Goal: Find specific page/section: Find specific page/section

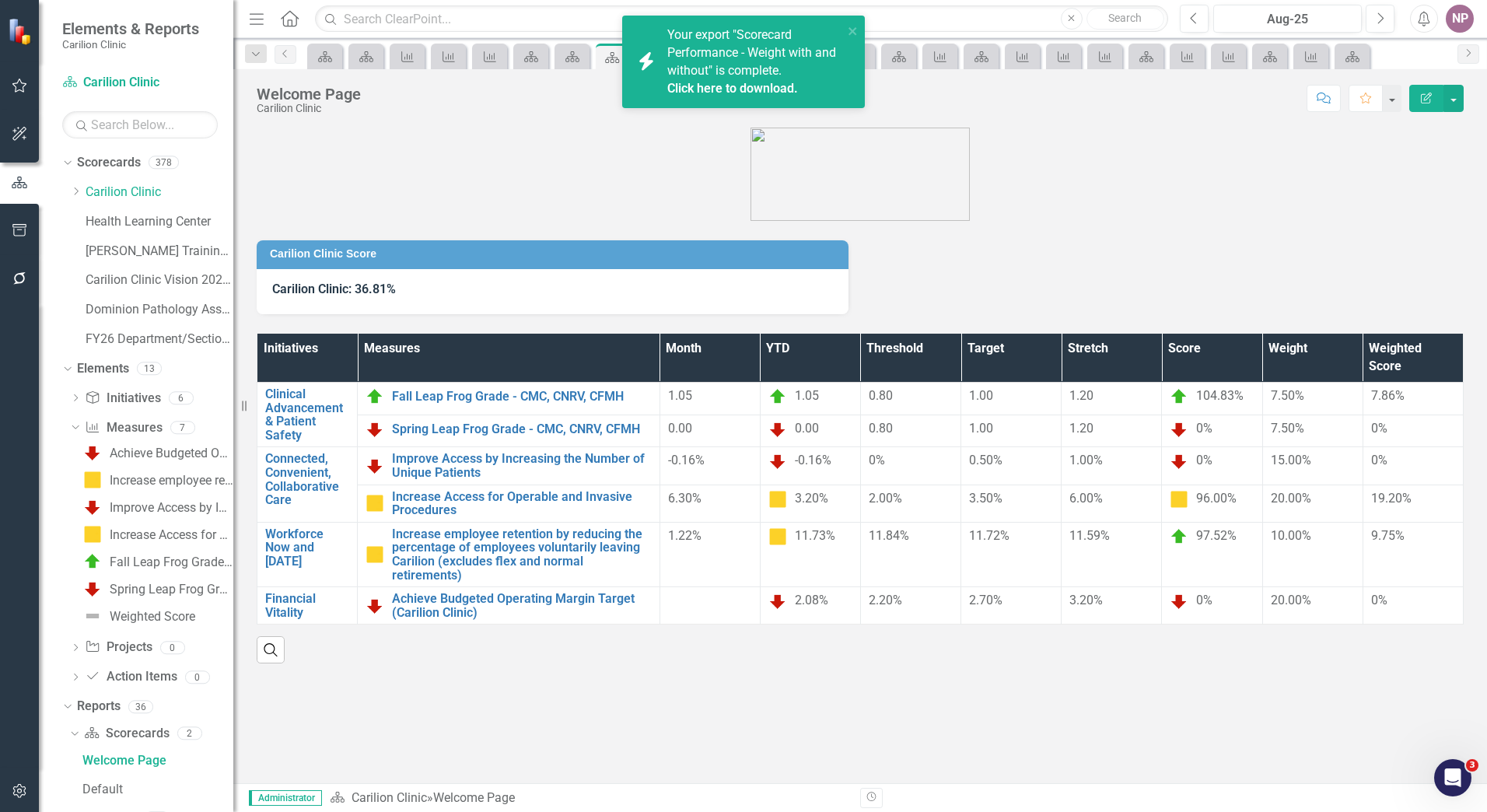
scroll to position [3, 0]
click at [70, 190] on icon "Dropdown" at bounding box center [75, 191] width 11 height 10
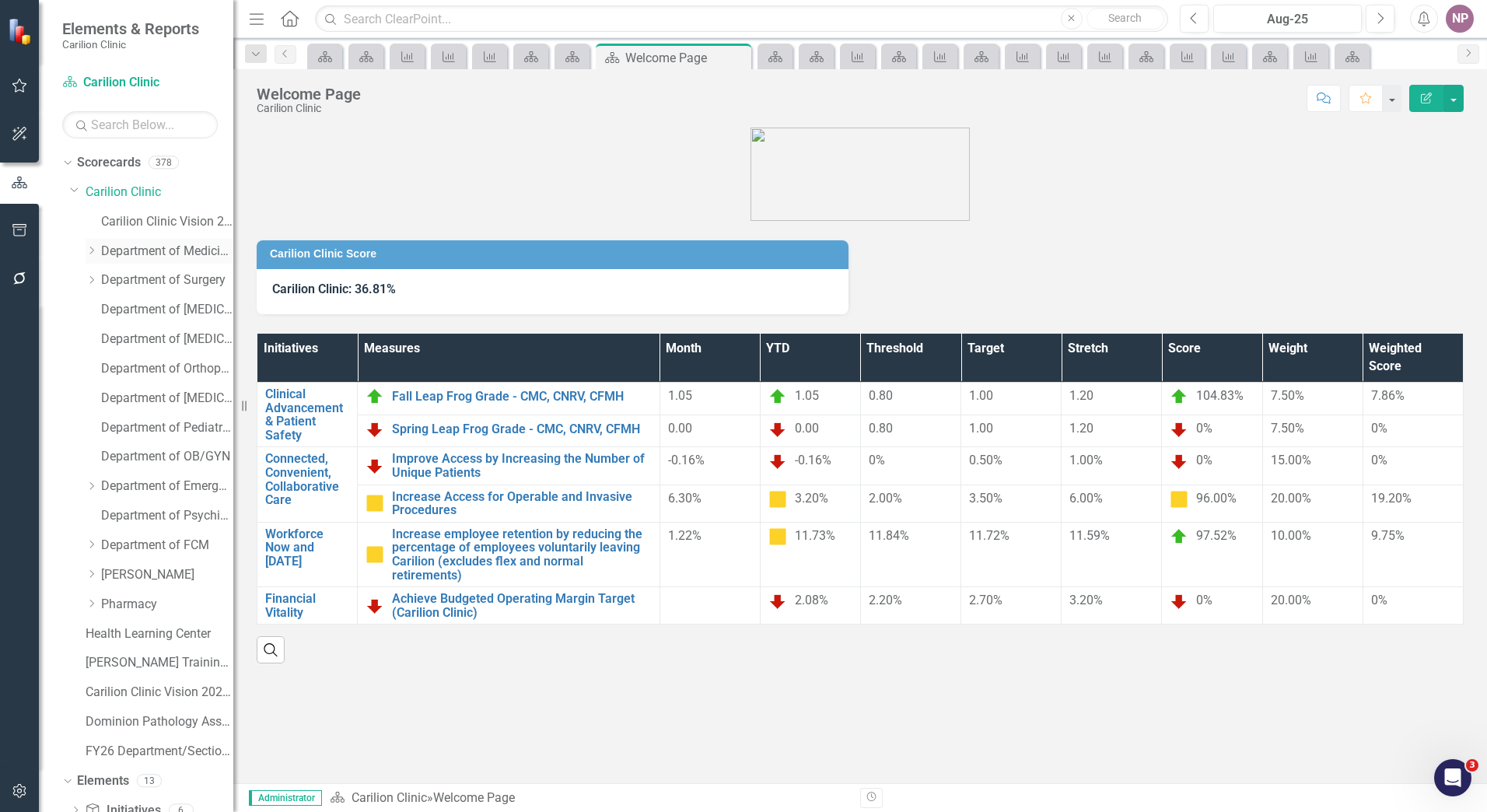
click at [87, 254] on icon "Dropdown" at bounding box center [91, 250] width 11 height 10
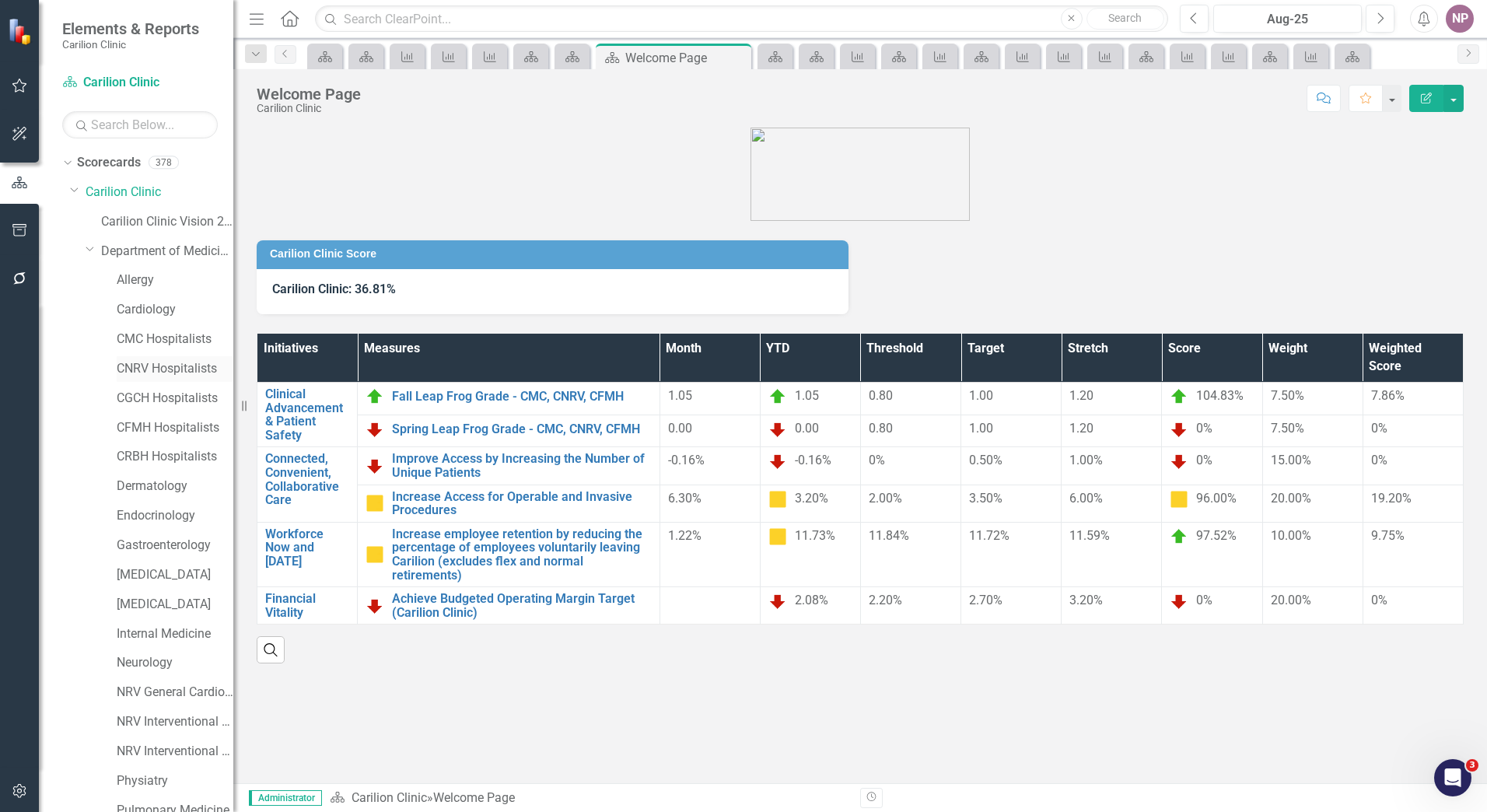
click at [161, 375] on link "CNRV Hospitalists" at bounding box center [174, 369] width 116 height 18
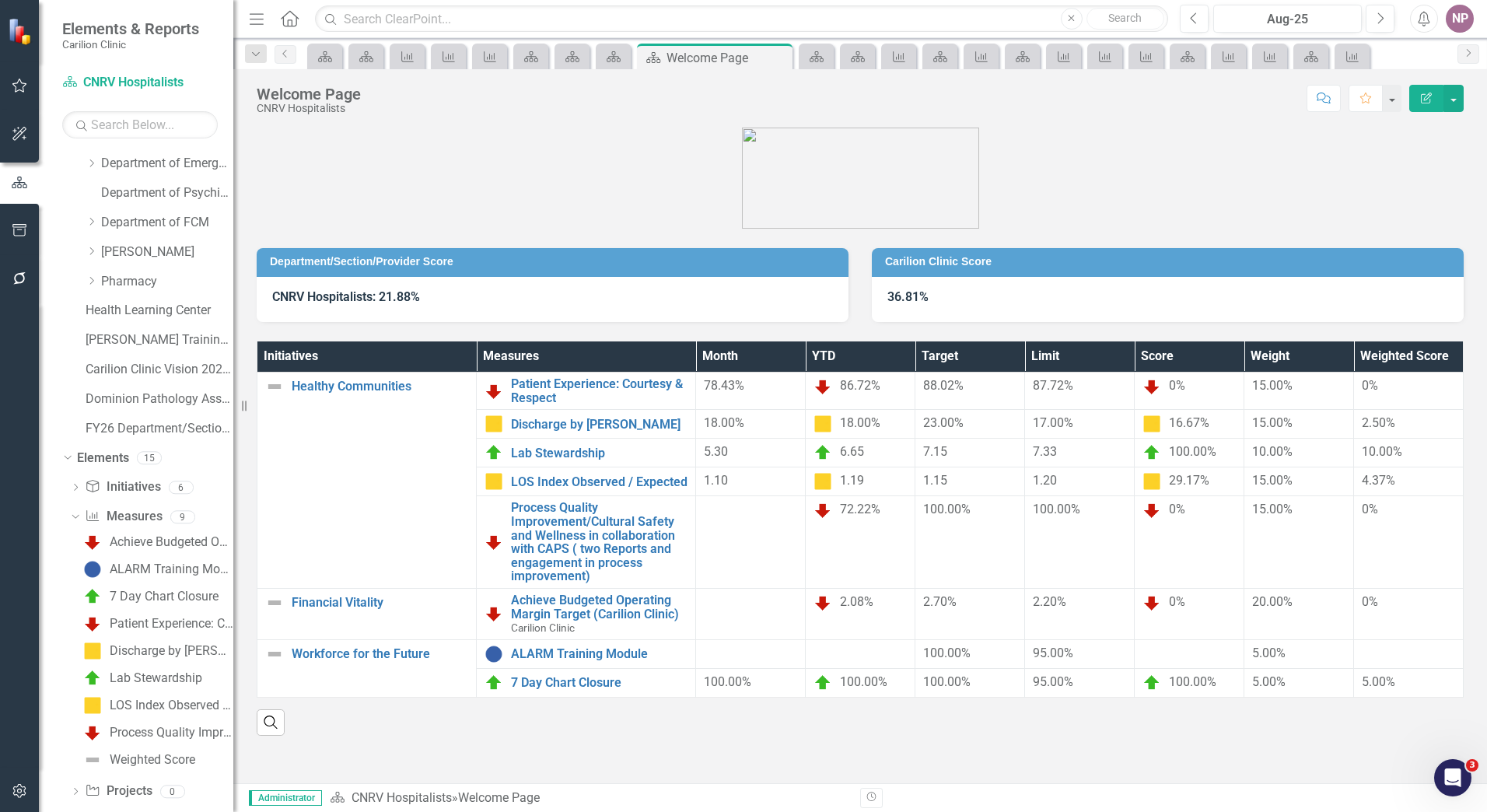
scroll to position [1016, 0]
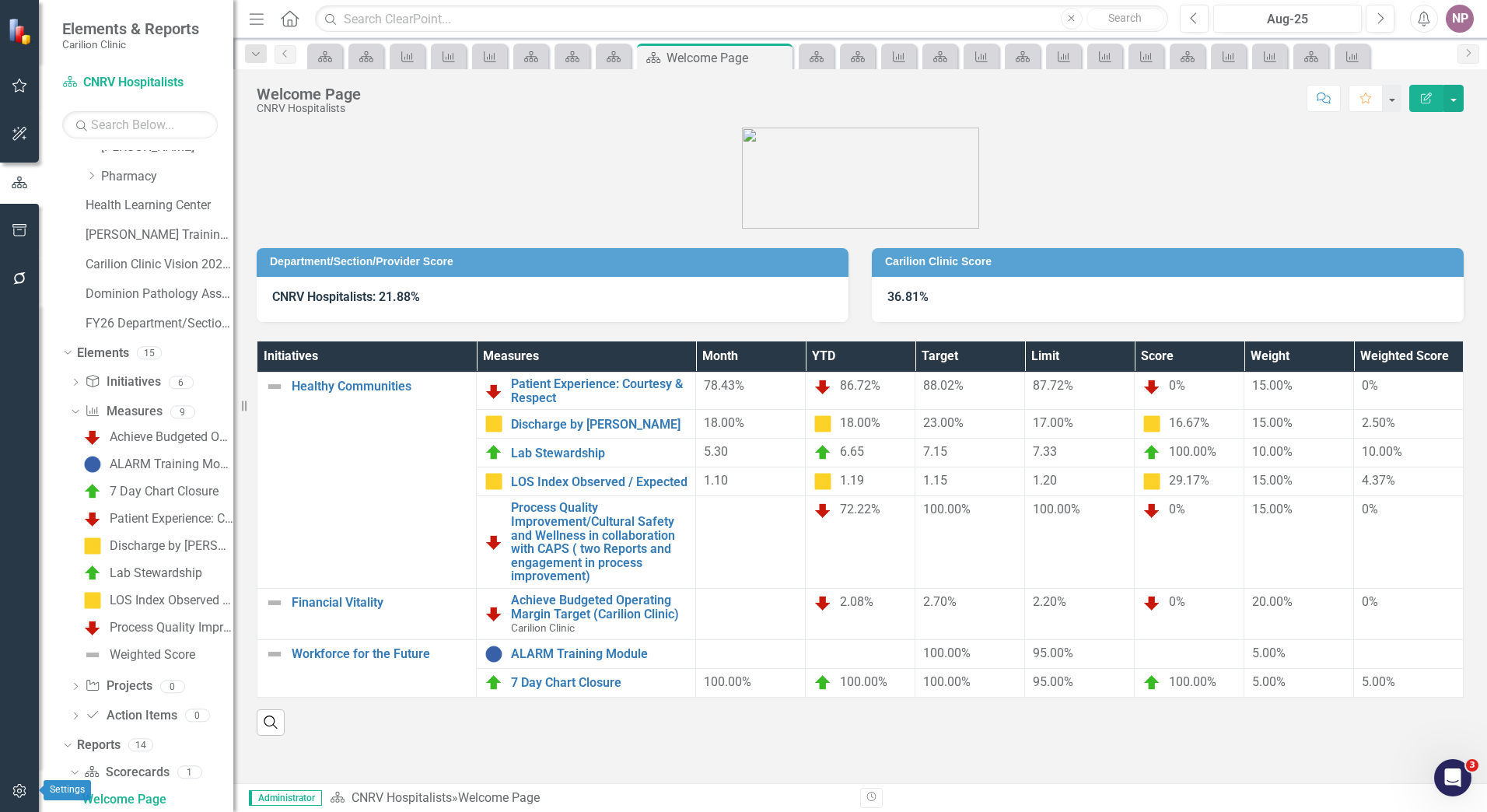
click at [17, 802] on button "button" at bounding box center [20, 791] width 35 height 33
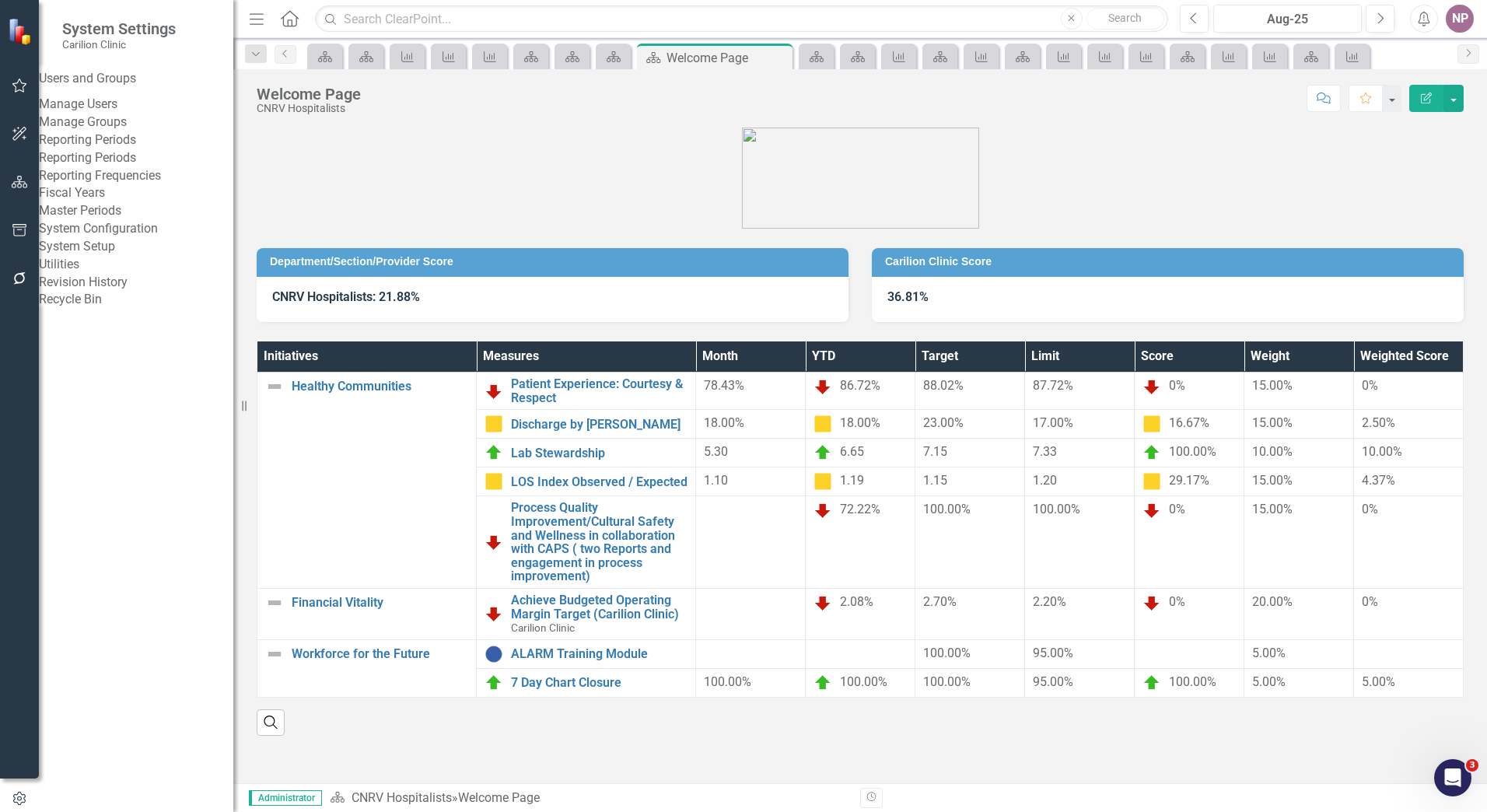
click at [121, 292] on link "Revision History" at bounding box center [136, 283] width 195 height 18
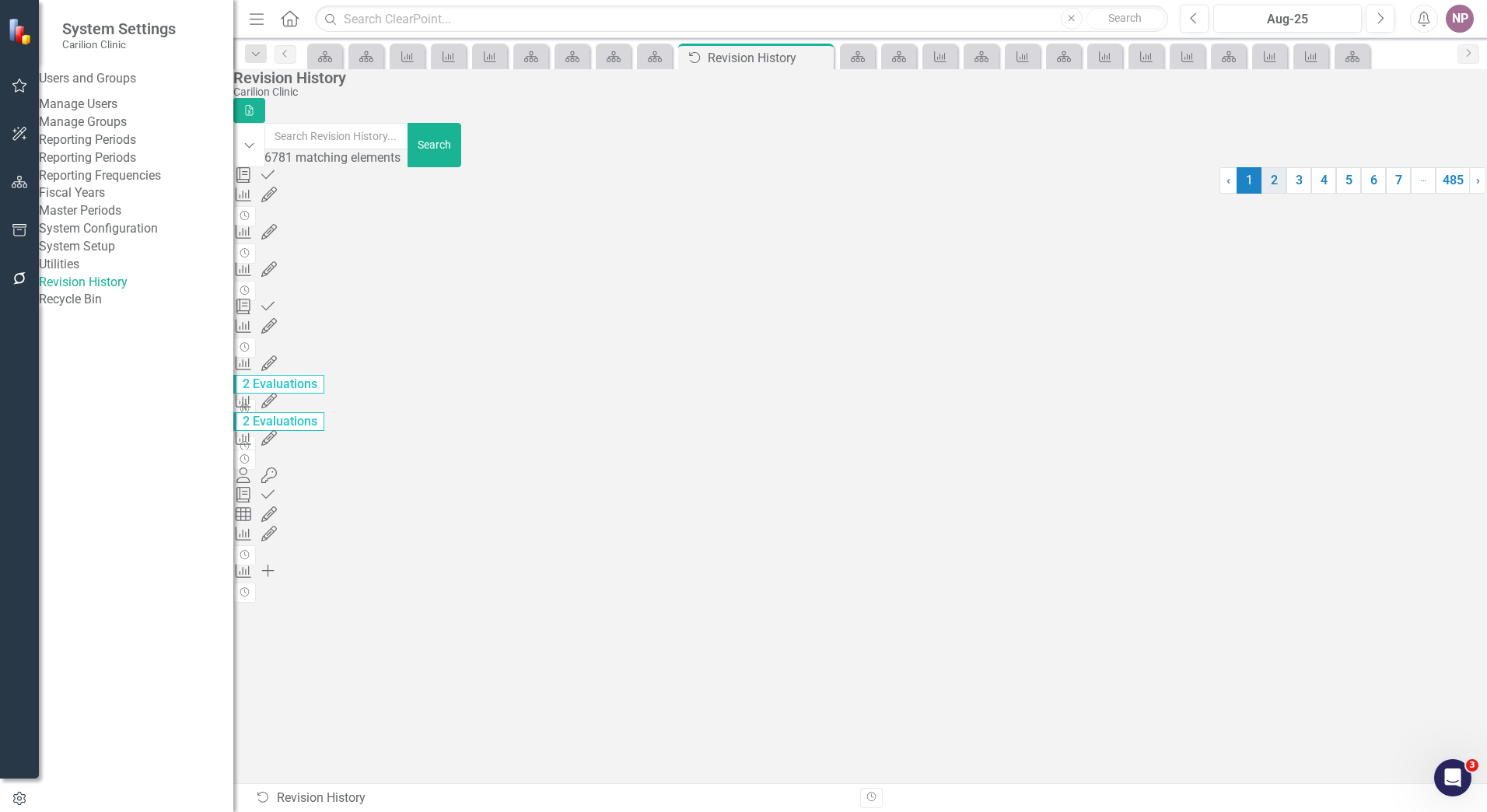
click at [1261, 194] on link "2" at bounding box center [1274, 181] width 25 height 26
click at [1286, 194] on link "3" at bounding box center [1298, 181] width 25 height 26
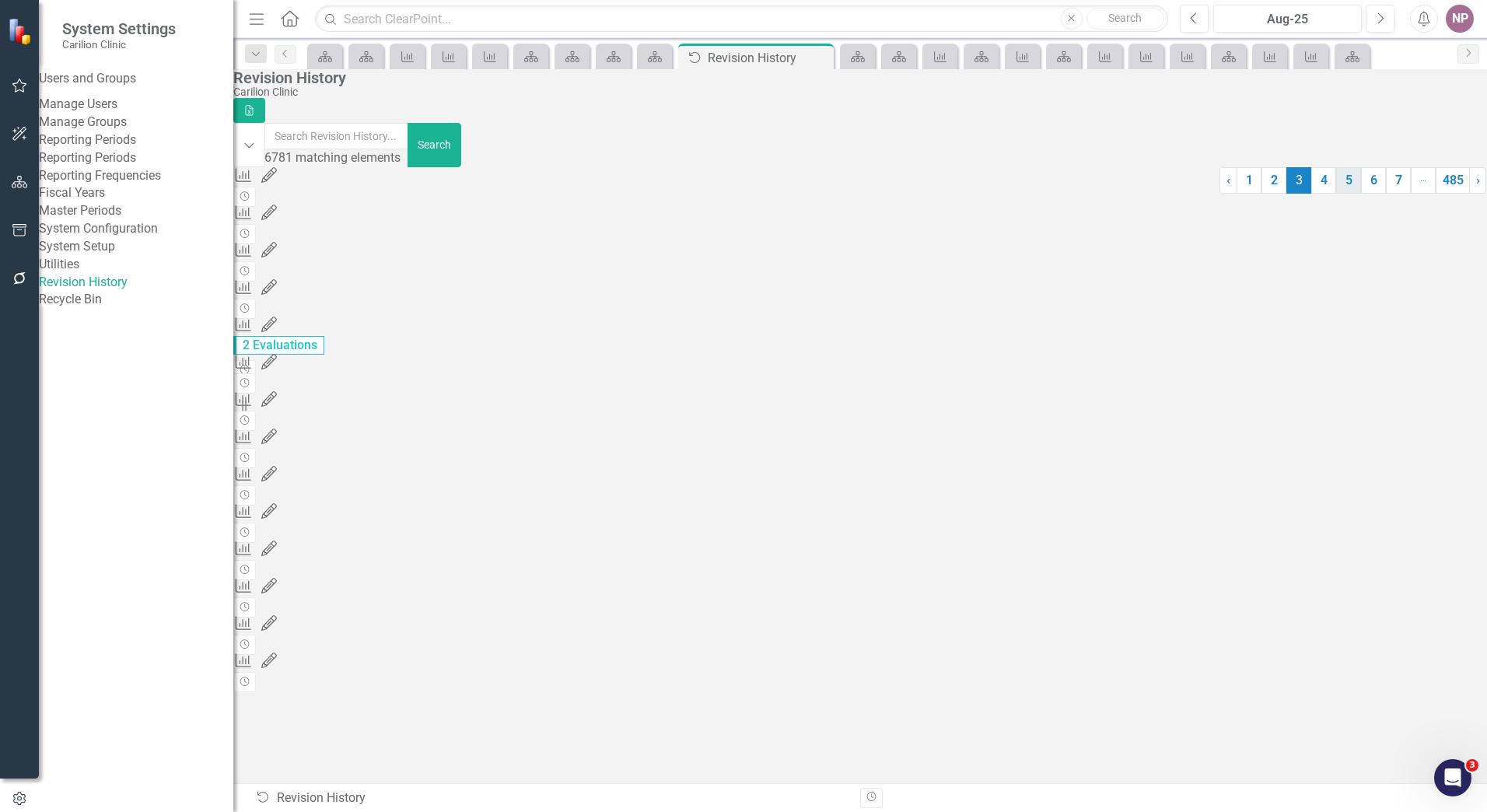
click at [1336, 194] on link "5" at bounding box center [1349, 181] width 25 height 26
click at [1312, 194] on link "4" at bounding box center [1324, 181] width 25 height 26
